Goal: Obtain resource: Obtain resource

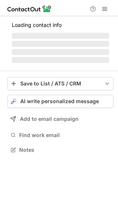
scroll to position [154, 118]
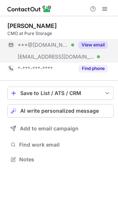
click at [95, 45] on button "View email" at bounding box center [92, 44] width 29 height 7
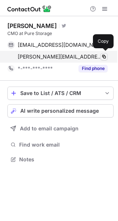
click at [103, 57] on span at bounding box center [104, 57] width 6 height 6
